Goal: Task Accomplishment & Management: Complete application form

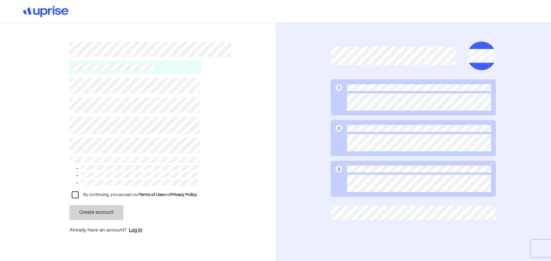
click at [134, 229] on div "Log in" at bounding box center [135, 230] width 13 height 7
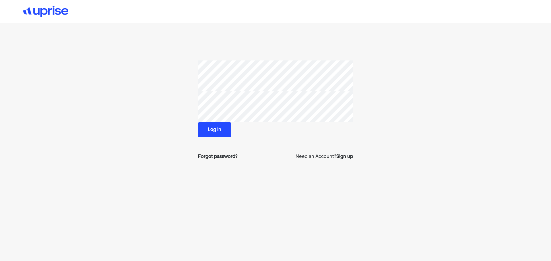
click at [218, 131] on button "Log in" at bounding box center [214, 129] width 33 height 15
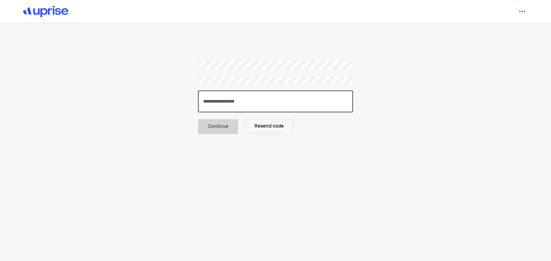
click at [242, 105] on input "number" at bounding box center [275, 102] width 155 height 22
click at [265, 127] on button "Resend code" at bounding box center [269, 126] width 48 height 14
click at [221, 97] on input "number" at bounding box center [275, 102] width 155 height 22
click at [270, 129] on button "Resend code" at bounding box center [269, 126] width 48 height 14
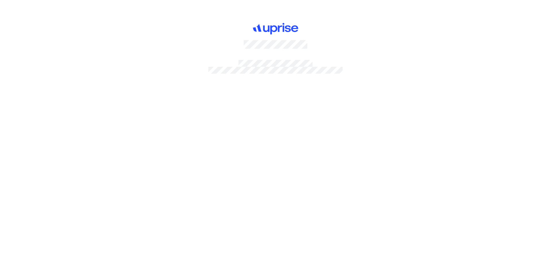
click at [252, 109] on div at bounding box center [275, 130] width 551 height 261
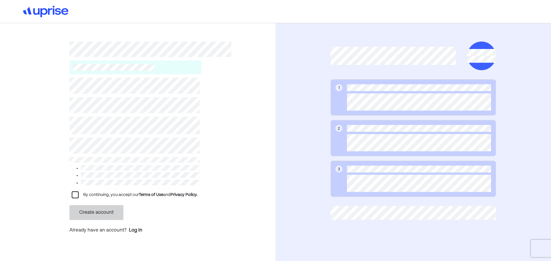
click at [229, 197] on div "By continuing, you accept our Terms of Use and Privacy Policy. Create account A…" at bounding box center [150, 156] width 162 height 165
click at [243, 165] on div "By continuing, you accept our Terms of Use and Privacy Policy. Create account A…" at bounding box center [137, 145] width 275 height 244
click at [73, 192] on div at bounding box center [75, 195] width 7 height 7
click at [73, 193] on div "L" at bounding box center [74, 195] width 7 height 7
click at [195, 216] on div "Create account" at bounding box center [134, 212] width 130 height 15
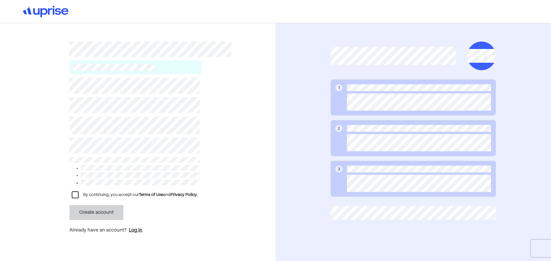
click at [137, 228] on div "Log in" at bounding box center [135, 230] width 13 height 7
drag, startPoint x: 180, startPoint y: 210, endPoint x: 183, endPoint y: 210, distance: 3.2
click at [181, 210] on div "Create account" at bounding box center [134, 212] width 130 height 15
click at [54, 149] on div "By continuing, you accept our Terms of Use and Privacy Policy. Create account A…" at bounding box center [137, 145] width 275 height 244
click at [135, 229] on div "Log in" at bounding box center [135, 230] width 13 height 7
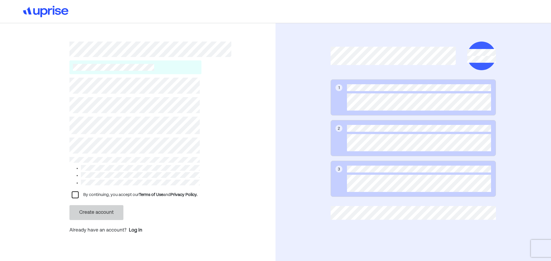
click at [237, 171] on div "By continuing, you accept our Terms of Use and Privacy Policy. Create account A…" at bounding box center [137, 145] width 275 height 244
click at [3, 147] on div "By continuing, you accept our Terms of Use and Privacy Policy. Create account A…" at bounding box center [137, 145] width 275 height 244
click at [235, 184] on div "By continuing, you accept our Terms of Use and Privacy Policy. Create account A…" at bounding box center [137, 145] width 275 height 244
click at [252, 166] on div "By continuing, you accept our Terms of Use and Privacy Policy. Create account A…" at bounding box center [137, 145] width 275 height 244
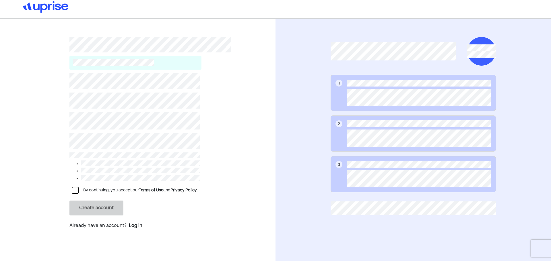
scroll to position [6, 0]
click at [134, 223] on div "Log in" at bounding box center [135, 224] width 13 height 7
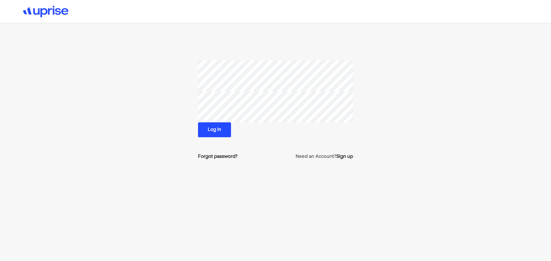
click at [267, 127] on div "Log in" at bounding box center [275, 129] width 155 height 15
click at [210, 128] on button "Log in" at bounding box center [214, 129] width 33 height 15
